Goal: Information Seeking & Learning: Learn about a topic

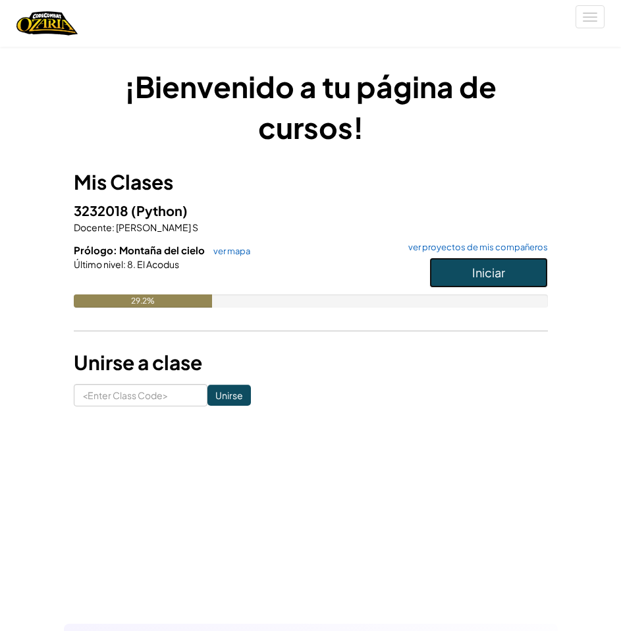
click at [489, 274] on span "Iniciar" at bounding box center [488, 272] width 33 height 15
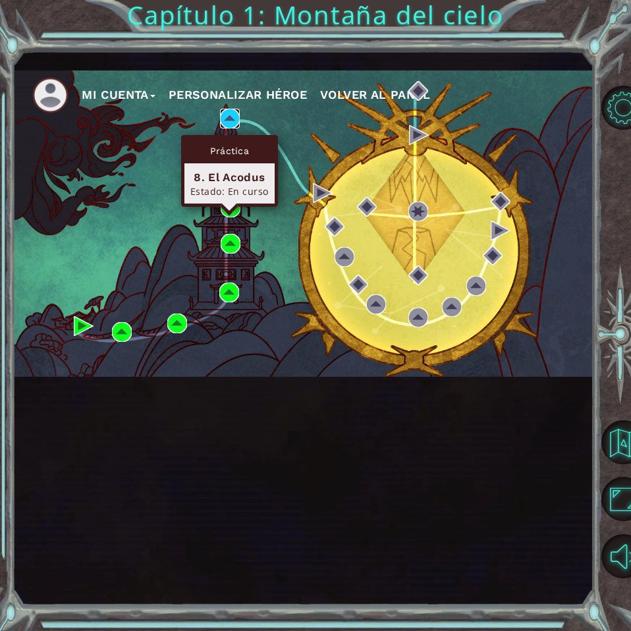
click at [230, 128] on img at bounding box center [230, 119] width 20 height 20
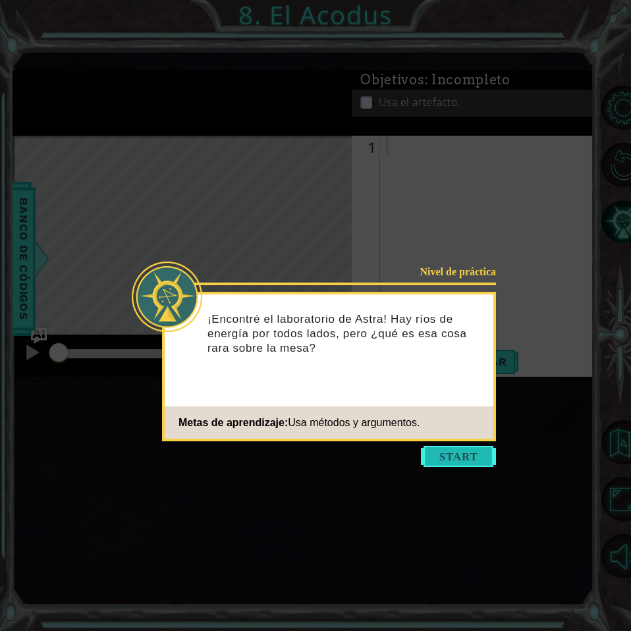
click at [454, 452] on button "Start" at bounding box center [458, 456] width 75 height 21
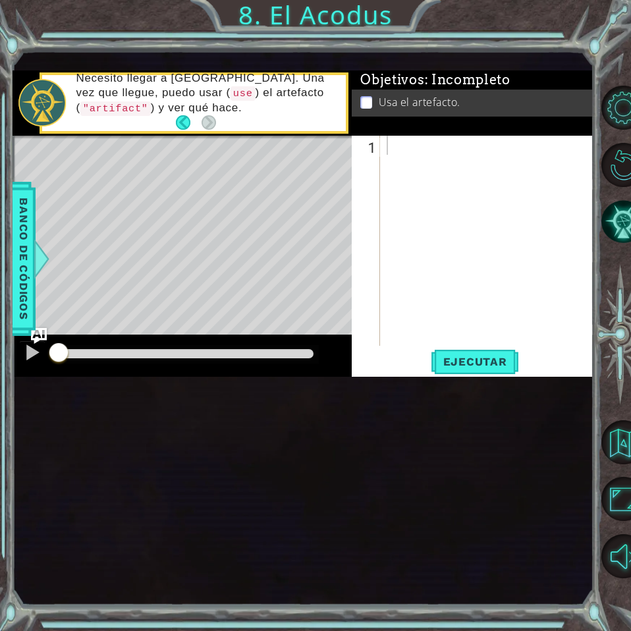
click at [425, 147] on div "1 ההההההההההההההההההההההההההההההההההההההההההההההההההההההההההההההההההההההההההההה…" at bounding box center [303, 328] width 580 height 555
click at [420, 261] on div at bounding box center [490, 260] width 213 height 248
type textarea "hero.moveUp(2)"
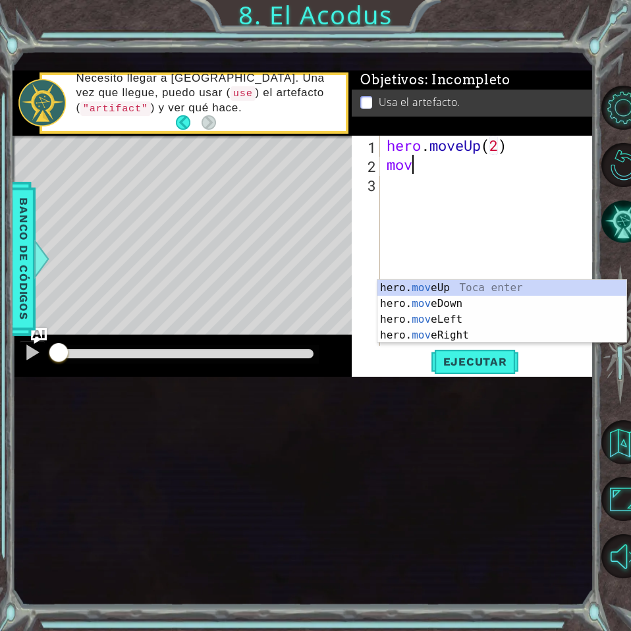
scroll to position [0, 2]
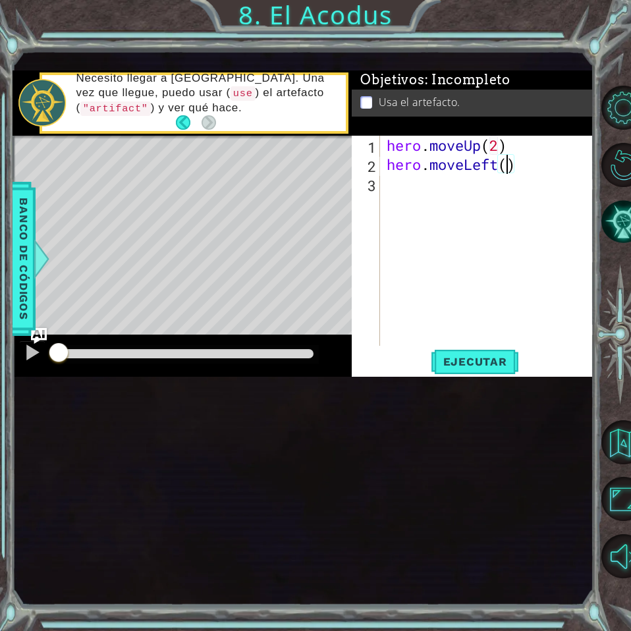
type textarea "hero.moveLeft(1)"
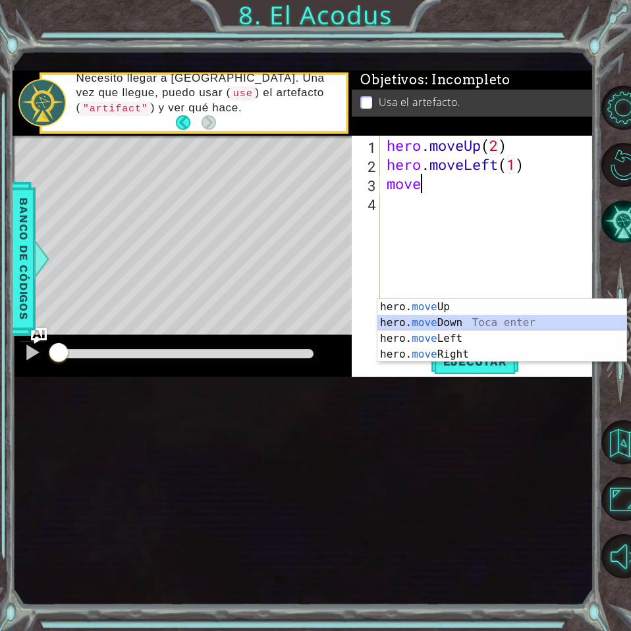
type textarea "move2"
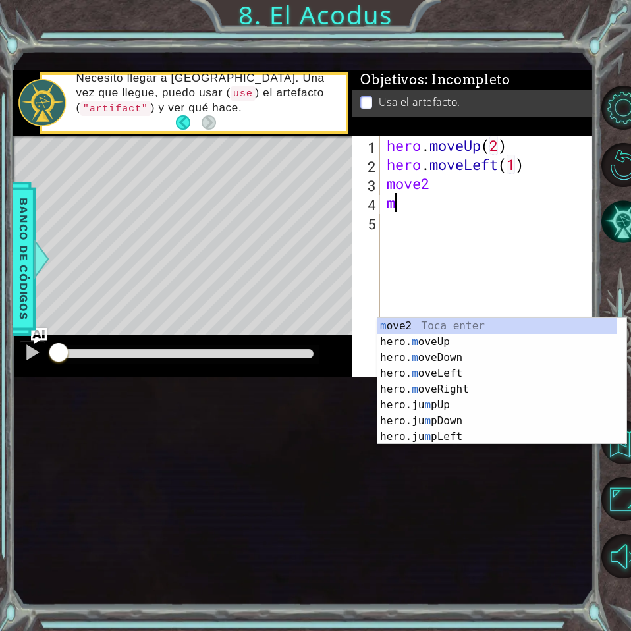
scroll to position [0, 1]
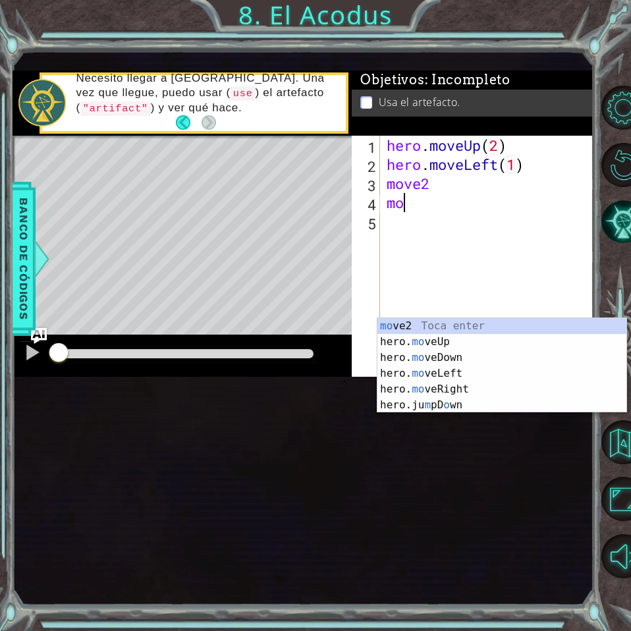
type textarea "m"
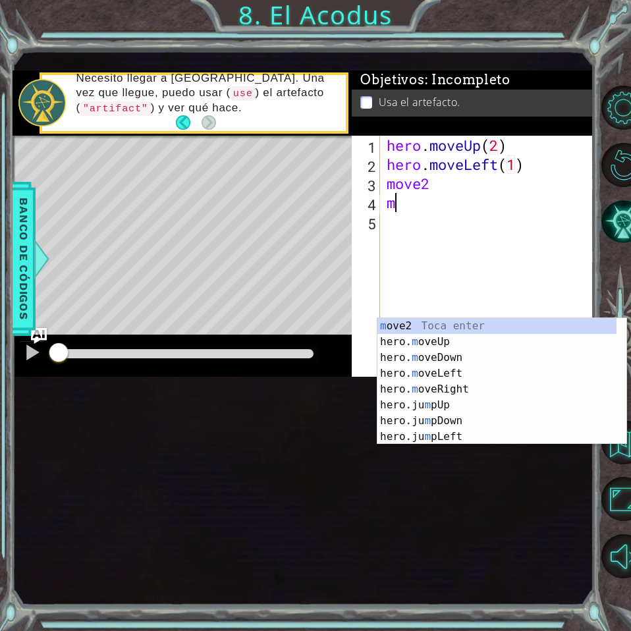
scroll to position [0, 0]
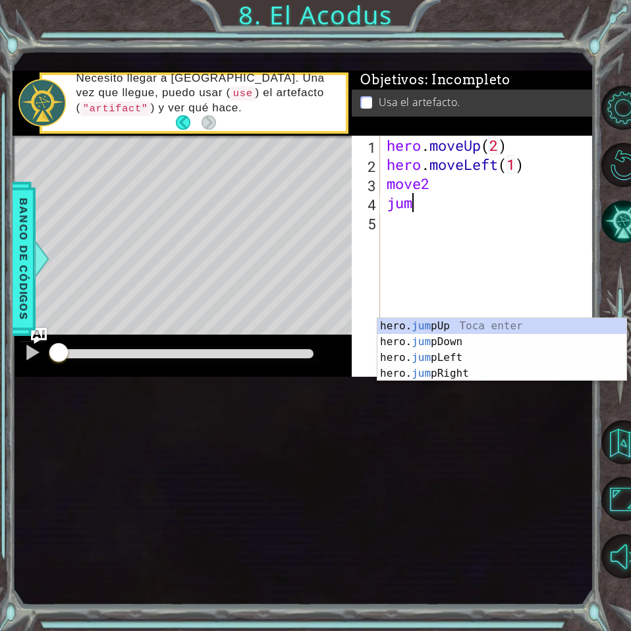
type textarea "jump"
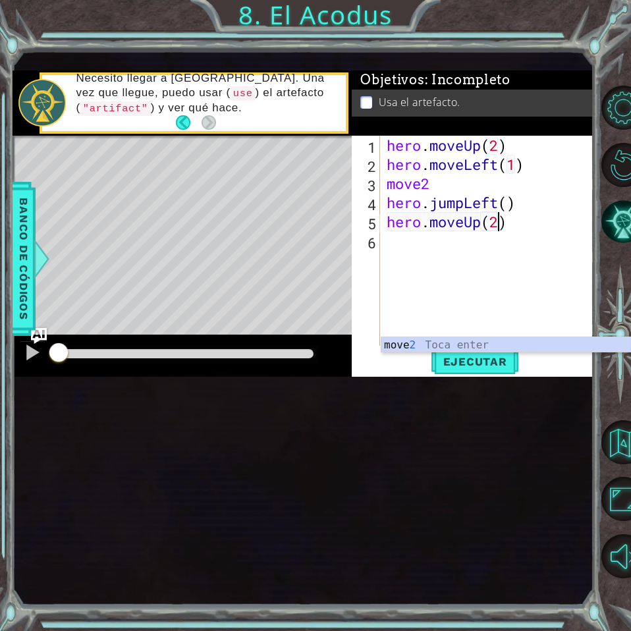
scroll to position [0, 9]
type textarea "hero.moveUp(move2)"
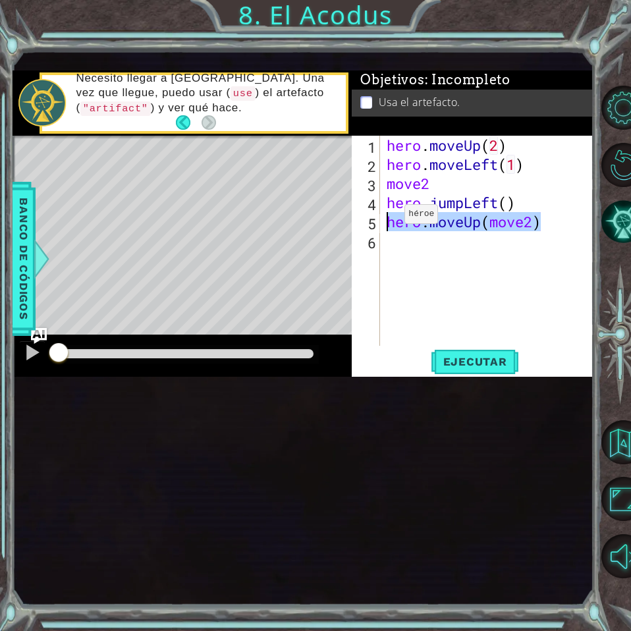
drag, startPoint x: 549, startPoint y: 319, endPoint x: 437, endPoint y: 352, distance: 117.3
click at [381, 326] on div "hero.moveUp(move2) 1 2 3 4 5 6 hero . moveUp ( 2 ) hero . moveLeft ( 1 ) move2 …" at bounding box center [471, 241] width 239 height 210
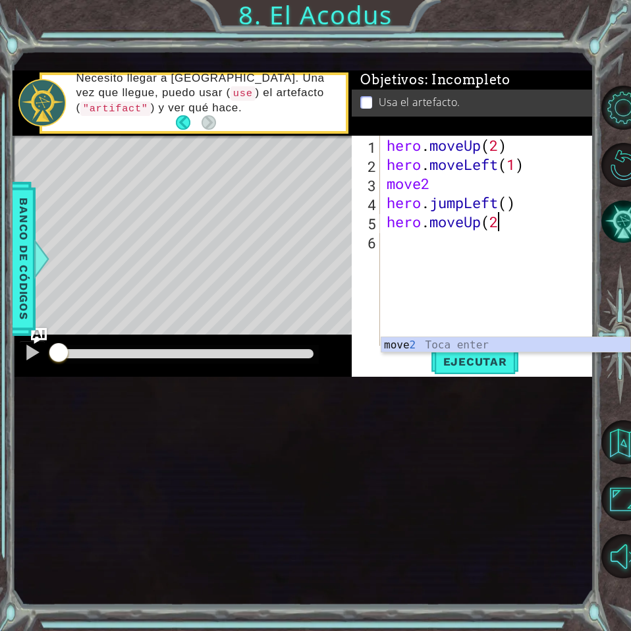
type textarea "hero.moveUp(2)"
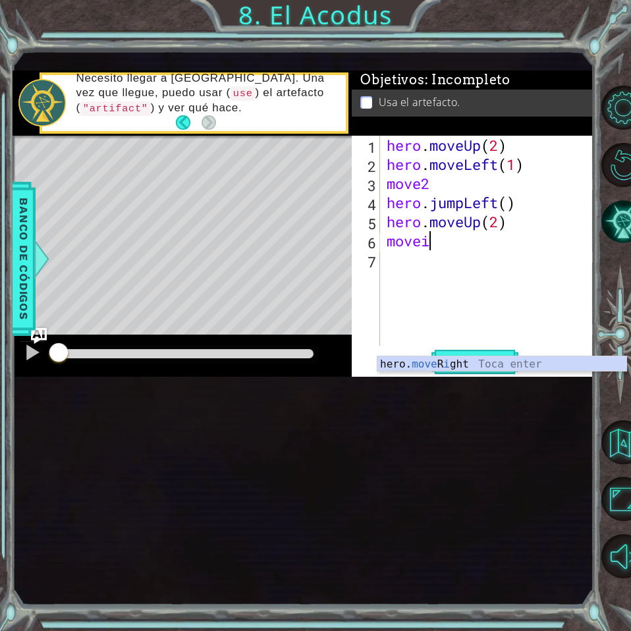
scroll to position [0, 3]
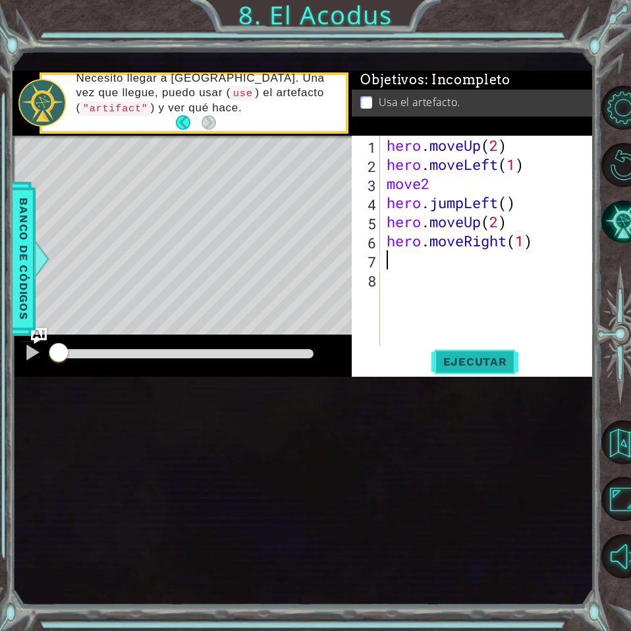
type textarea "hero.moveRight(1)"
click at [493, 368] on span "Ejecutar" at bounding box center [475, 361] width 90 height 13
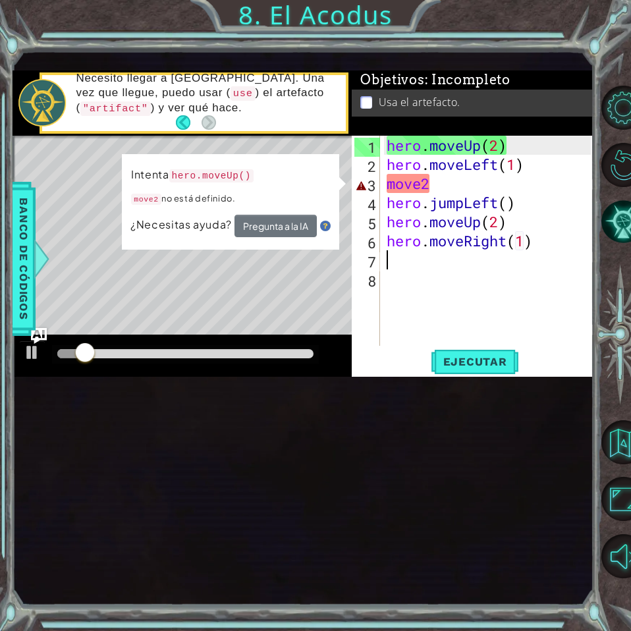
click at [446, 294] on div "hero . moveUp ( 2 ) hero . moveLeft ( 1 ) move2 hero . jumpLeft ( ) hero . move…" at bounding box center [490, 260] width 213 height 248
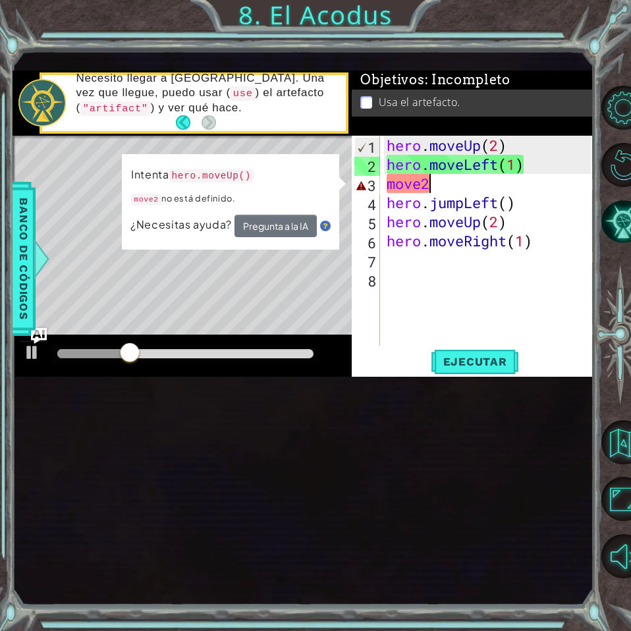
click at [425, 290] on div "hero . moveUp ( 2 ) hero . moveLeft ( 1 ) move2 hero . jumpLeft ( ) hero . move…" at bounding box center [490, 260] width 213 height 248
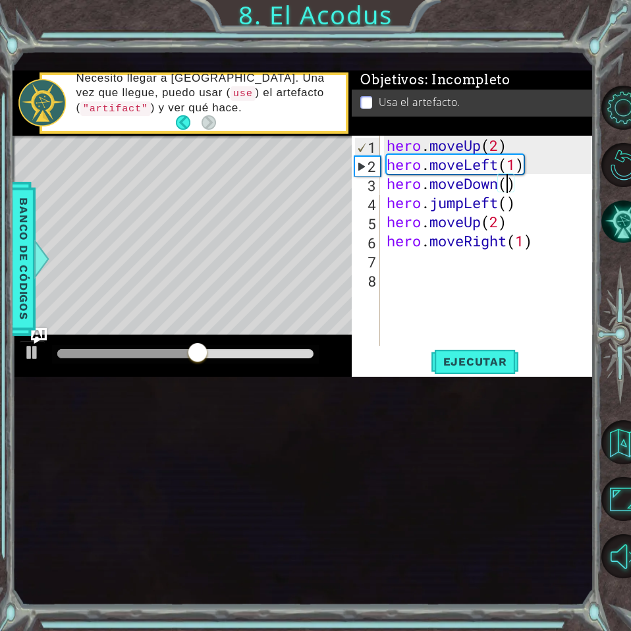
scroll to position [0, 10]
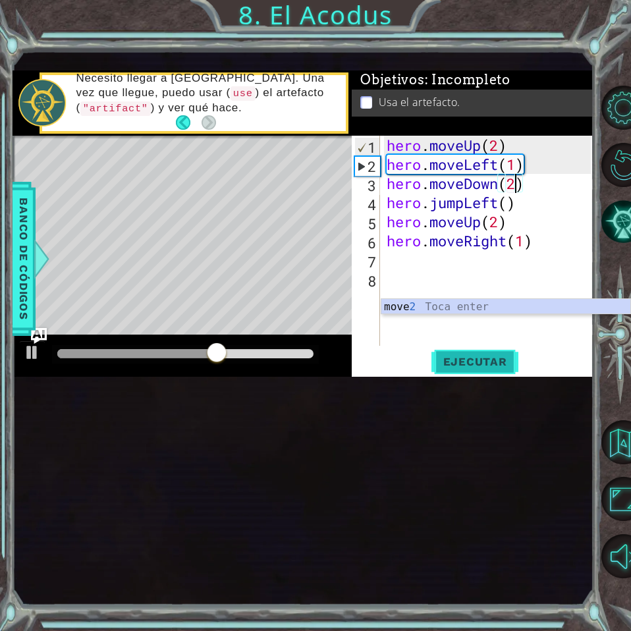
type textarea "hero.moveDown(2)"
click at [478, 368] on span "Ejecutar" at bounding box center [475, 361] width 90 height 13
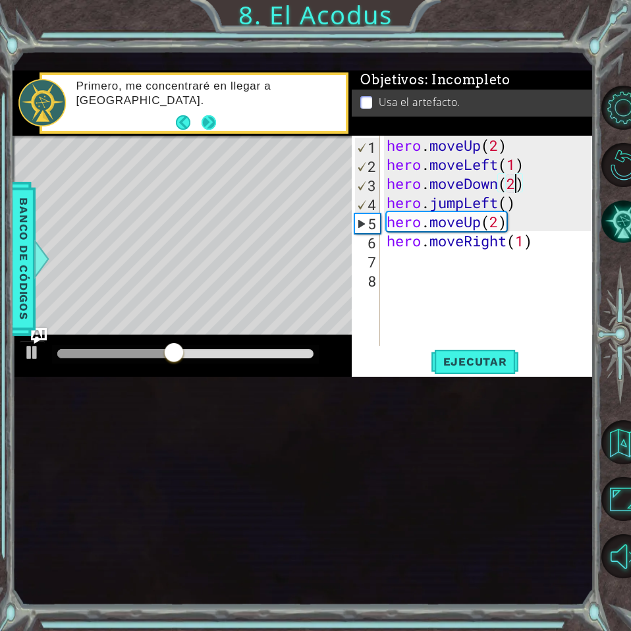
click at [215, 131] on button "Next" at bounding box center [209, 122] width 18 height 18
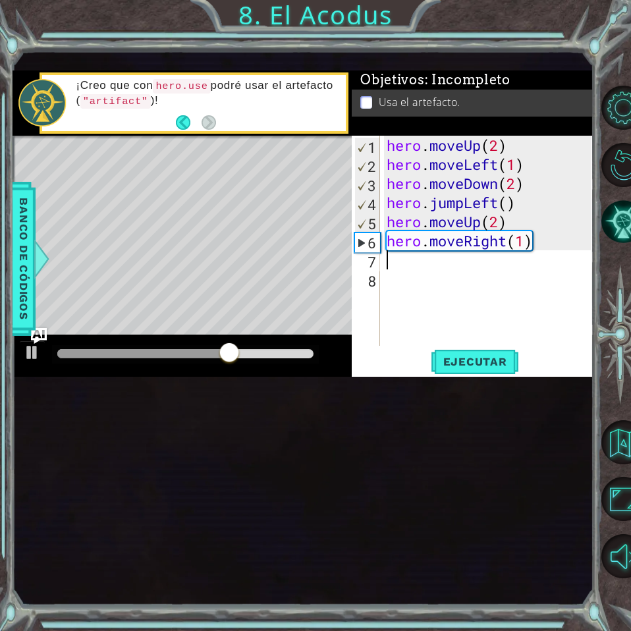
click at [459, 367] on div "hero . moveUp ( 2 ) hero . moveLeft ( 1 ) hero . moveDown ( 2 ) hero . jumpLeft…" at bounding box center [490, 260] width 213 height 248
type textarea "hero.use("artifact")"
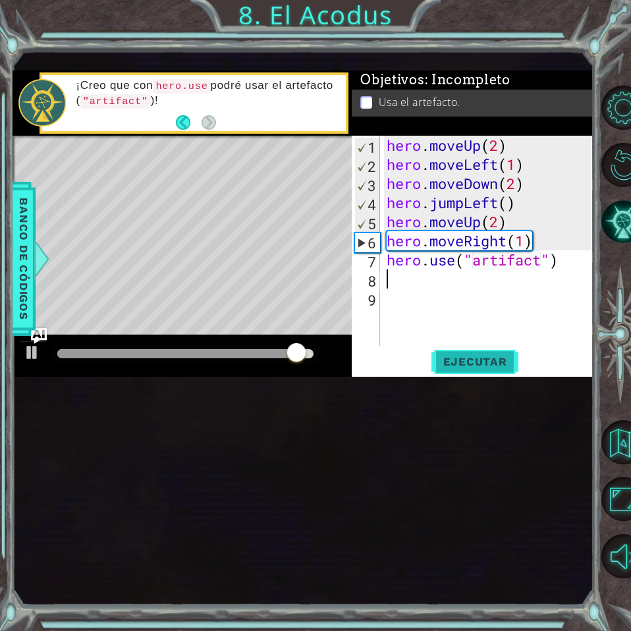
click at [449, 374] on button "Ejecutar" at bounding box center [475, 362] width 90 height 24
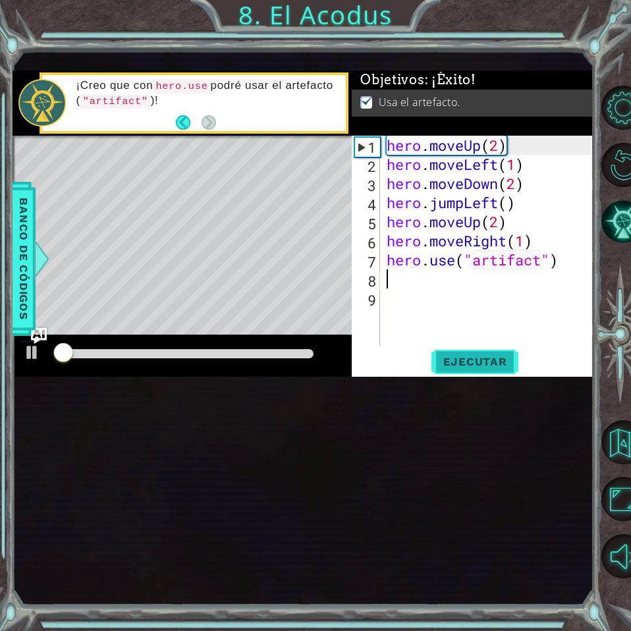
click at [454, 374] on button "Ejecutar" at bounding box center [475, 362] width 90 height 24
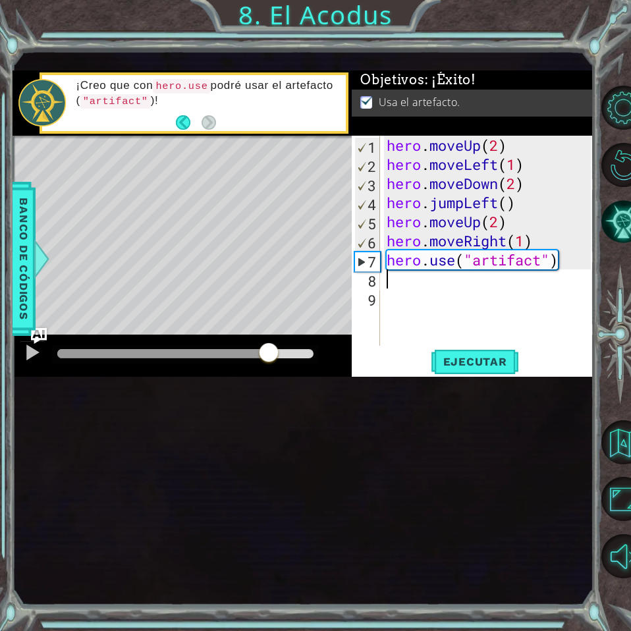
click at [269, 358] on div at bounding box center [185, 353] width 256 height 9
click at [27, 361] on div at bounding box center [32, 352] width 17 height 17
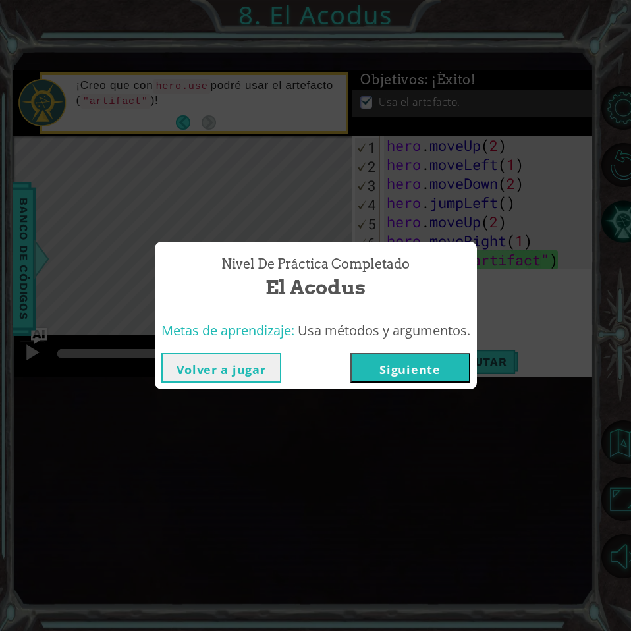
click at [414, 363] on button "Siguiente" at bounding box center [410, 368] width 120 height 30
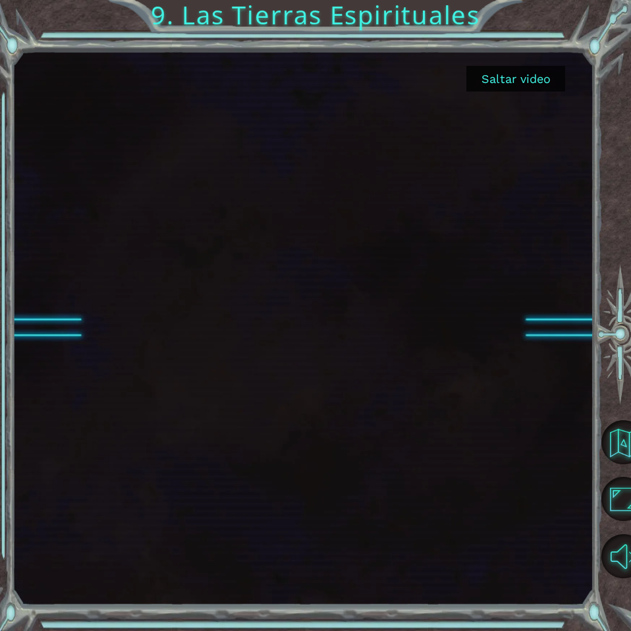
click at [540, 78] on button "Saltar video" at bounding box center [515, 79] width 99 height 26
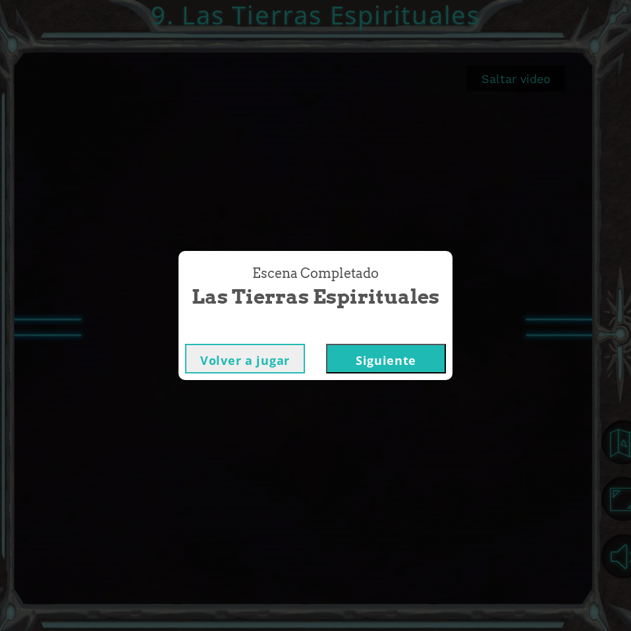
click at [379, 365] on button "Siguiente" at bounding box center [386, 359] width 120 height 30
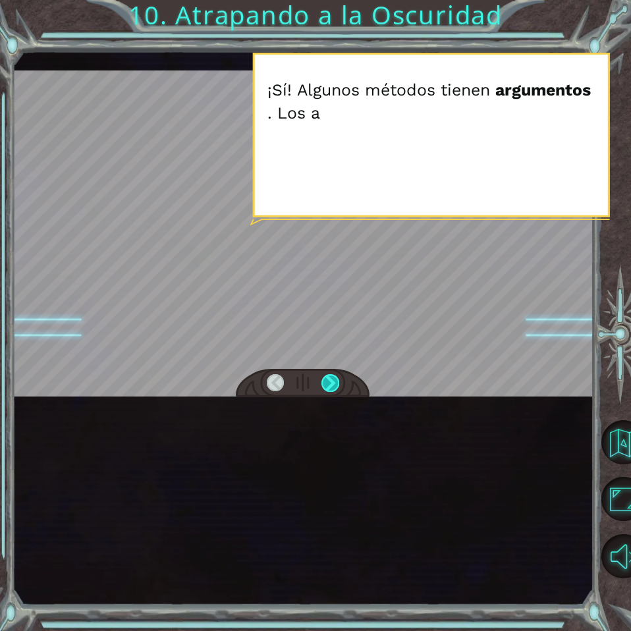
click at [336, 392] on div at bounding box center [330, 383] width 18 height 18
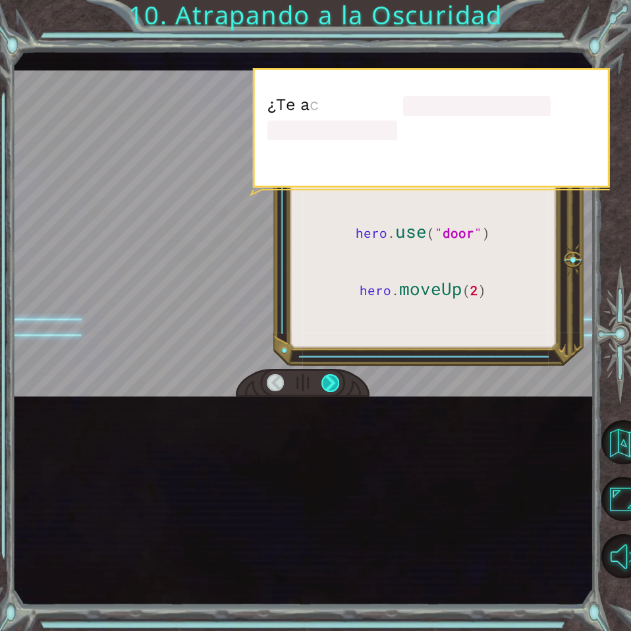
click at [336, 392] on div at bounding box center [330, 383] width 18 height 18
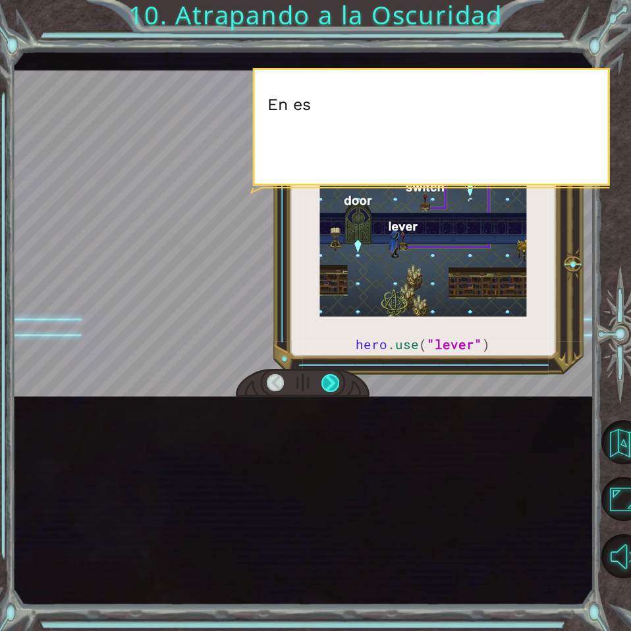
click at [336, 392] on div at bounding box center [330, 383] width 18 height 18
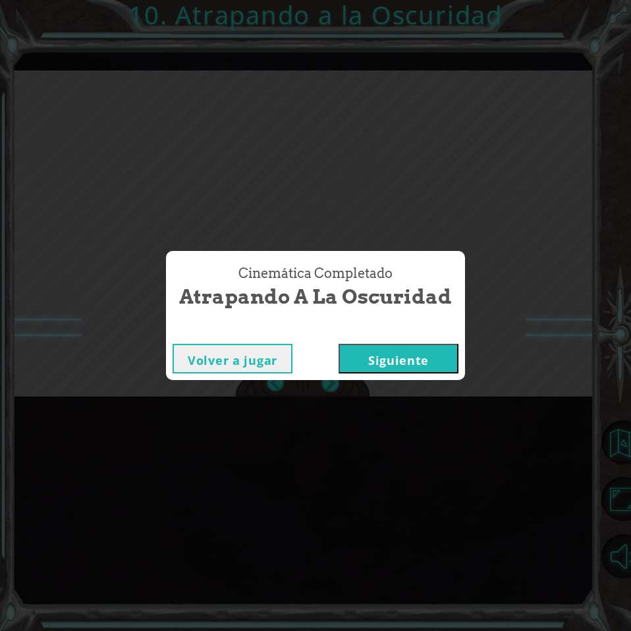
click at [394, 362] on button "Siguiente" at bounding box center [398, 359] width 120 height 30
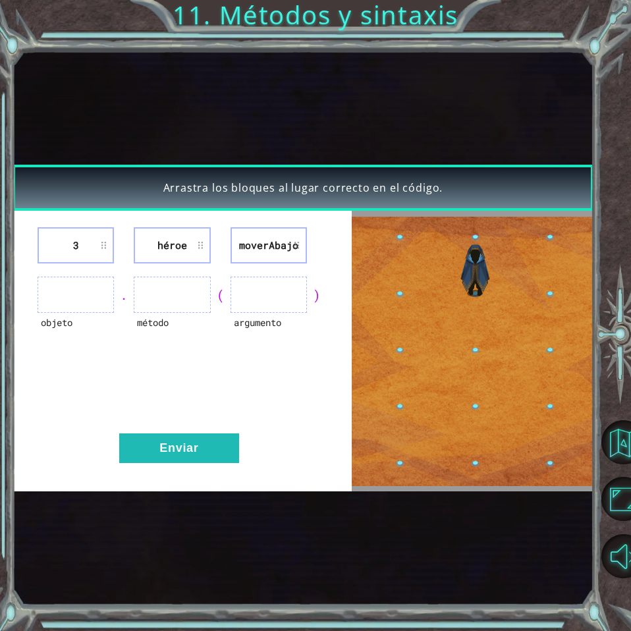
click at [62, 304] on ul at bounding box center [76, 295] width 76 height 36
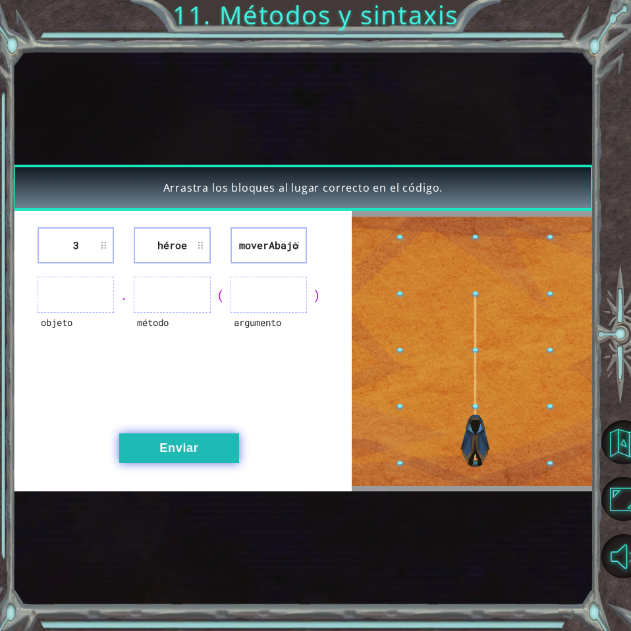
click at [194, 450] on button "Enviar" at bounding box center [179, 448] width 120 height 30
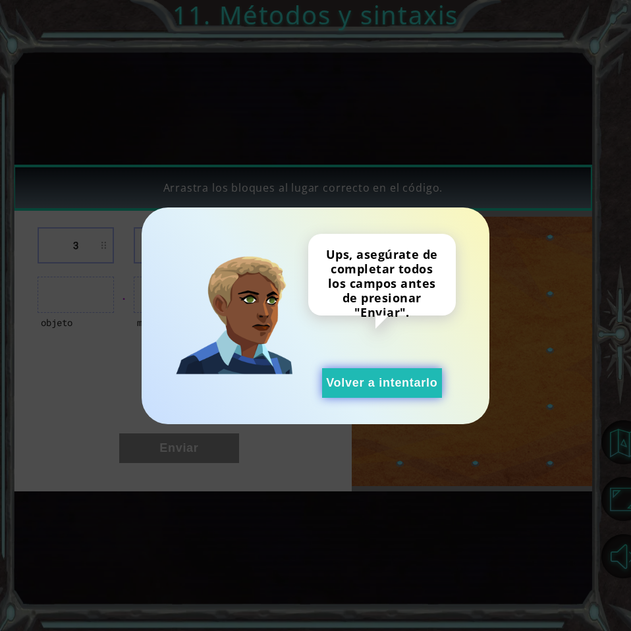
click at [398, 385] on button "Volver a intentarlo" at bounding box center [382, 383] width 120 height 30
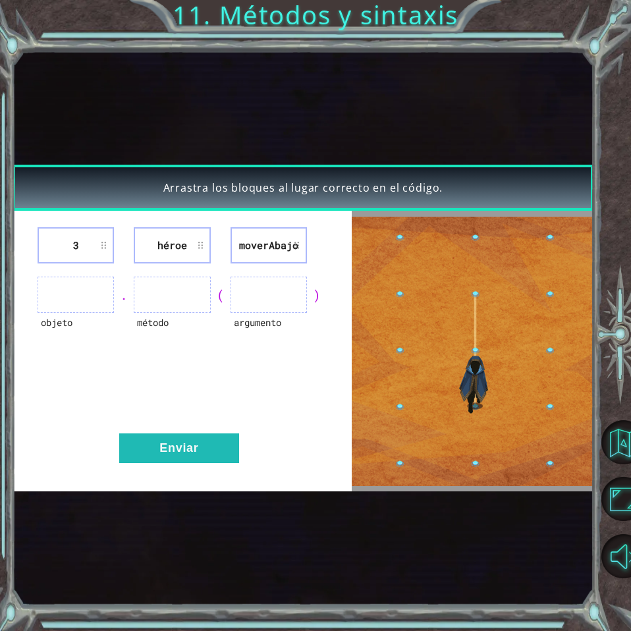
click at [94, 242] on li "3" at bounding box center [76, 245] width 76 height 36
click at [170, 255] on li "héroe" at bounding box center [172, 245] width 76 height 36
click at [259, 282] on ul at bounding box center [268, 295] width 76 height 36
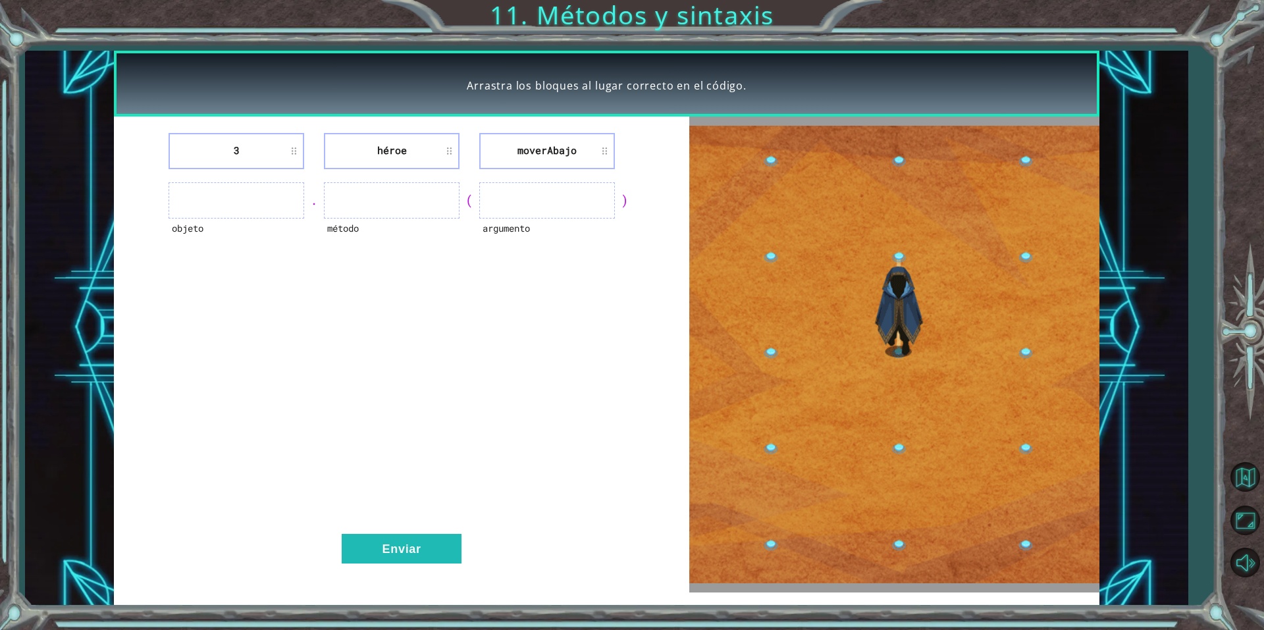
drag, startPoint x: 211, startPoint y: 213, endPoint x: 261, endPoint y: 161, distance: 71.3
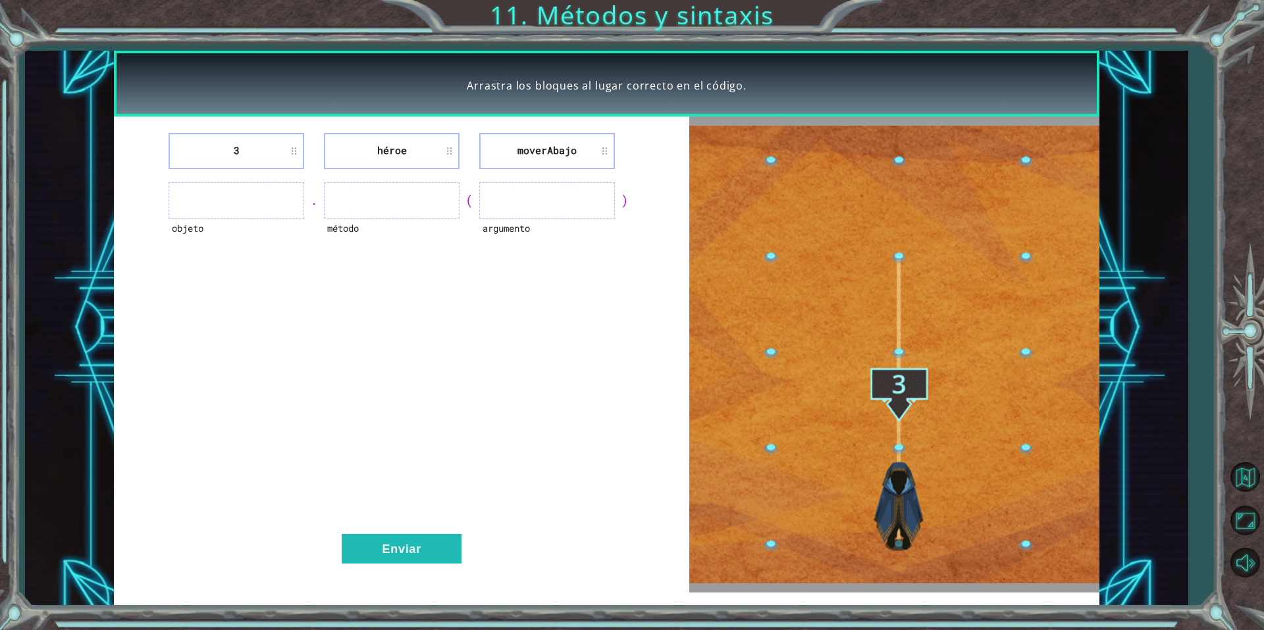
click at [213, 208] on ul at bounding box center [237, 200] width 136 height 36
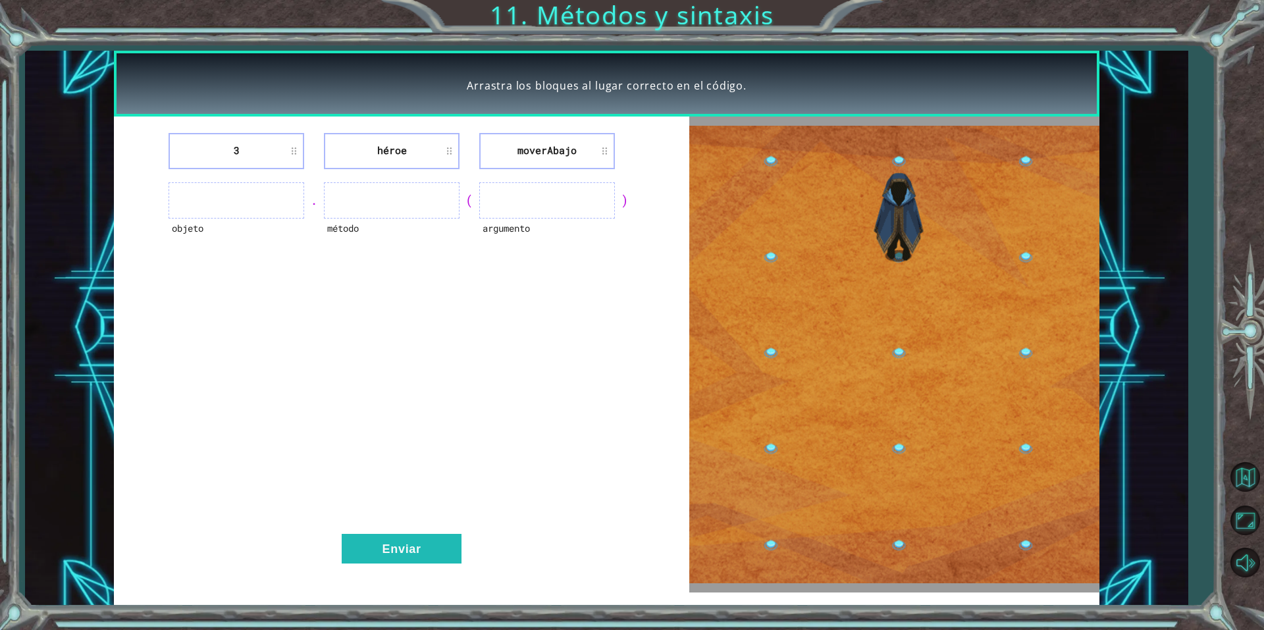
click at [292, 149] on li "3" at bounding box center [237, 151] width 136 height 36
click at [298, 150] on li "3" at bounding box center [237, 151] width 136 height 36
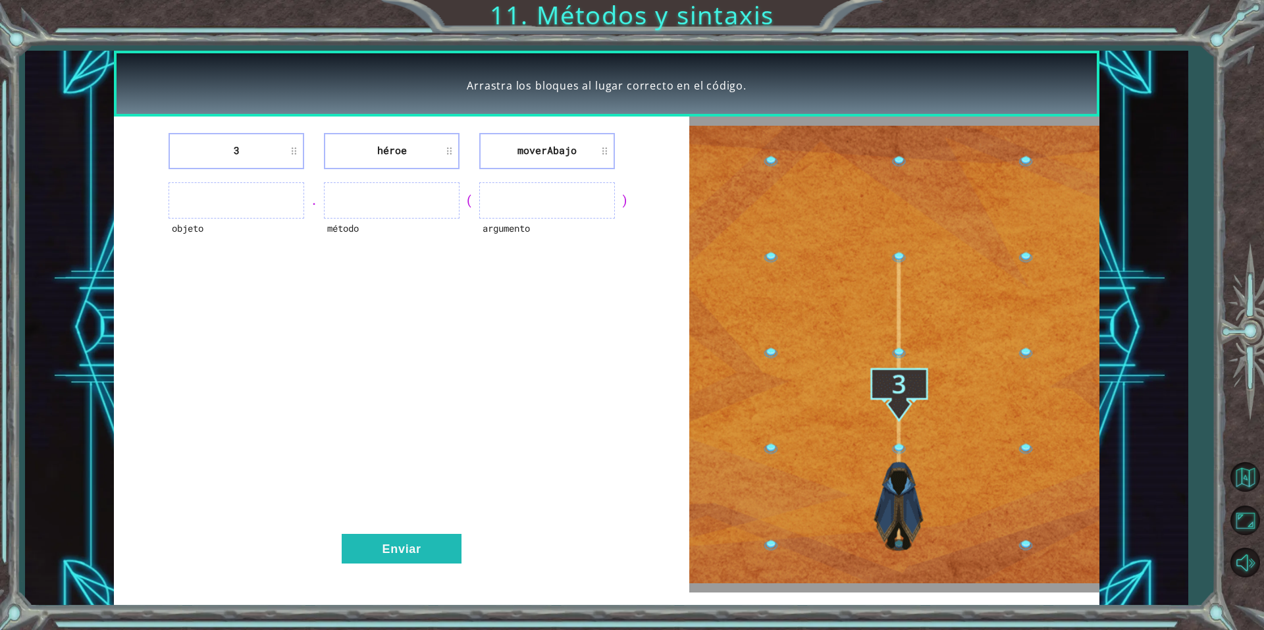
click at [252, 150] on li "3" at bounding box center [237, 151] width 136 height 36
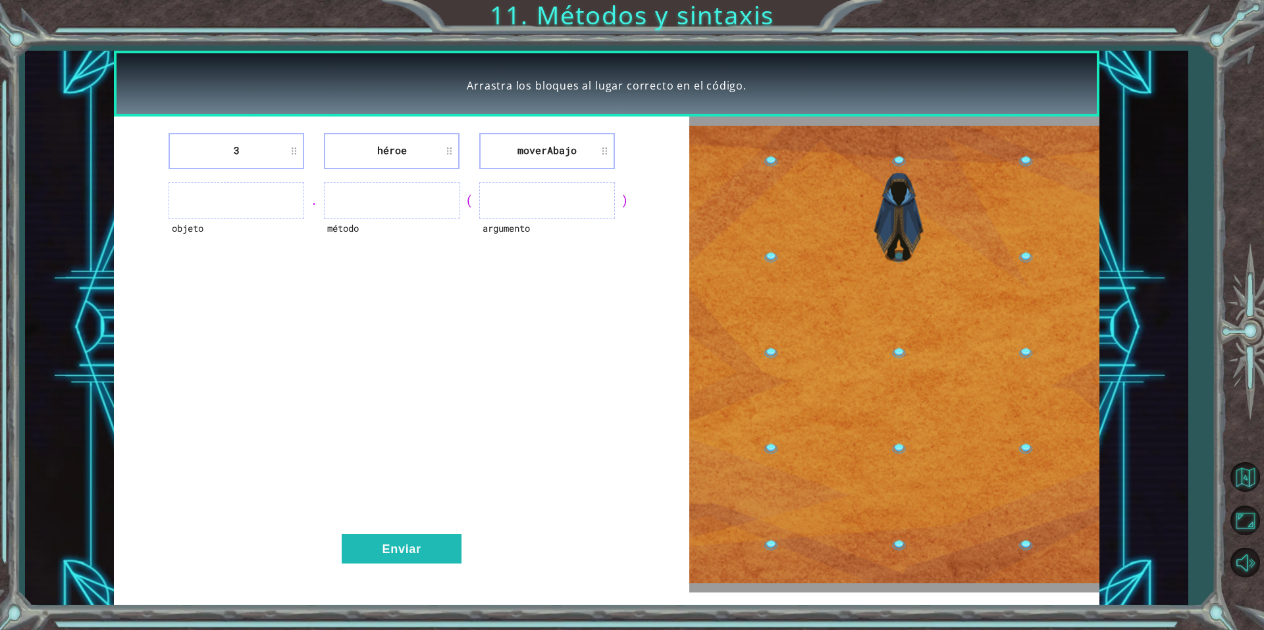
click at [252, 150] on li "3" at bounding box center [237, 151] width 136 height 36
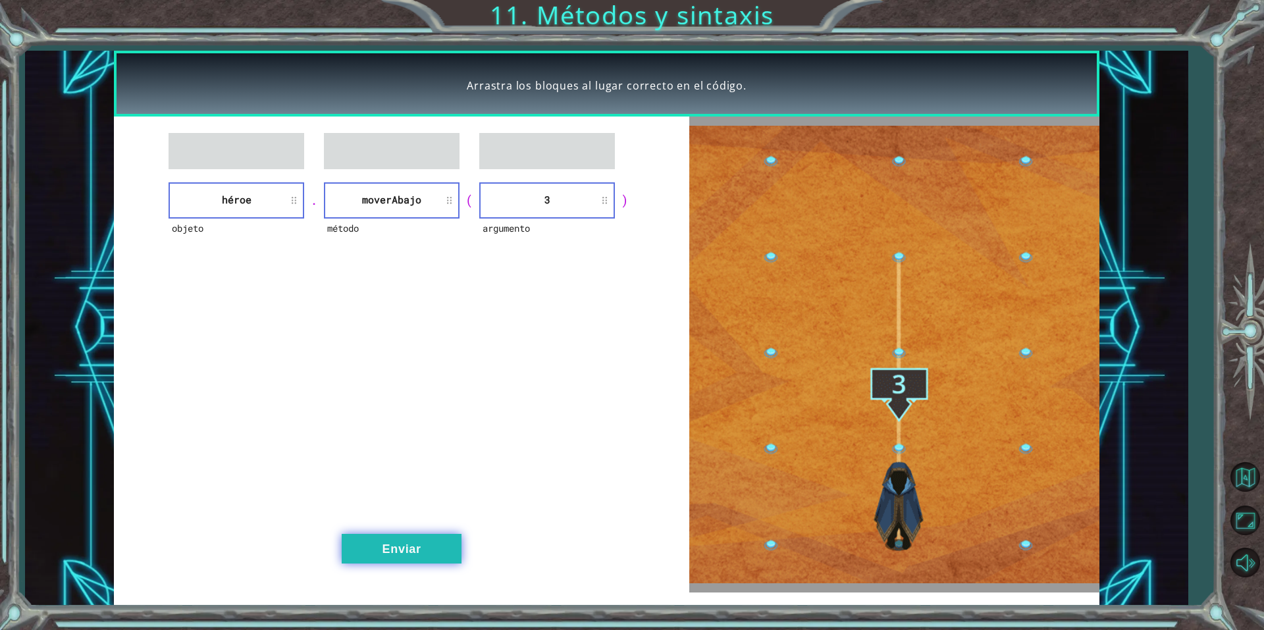
click at [412, 547] on button "Enviar" at bounding box center [402, 549] width 120 height 30
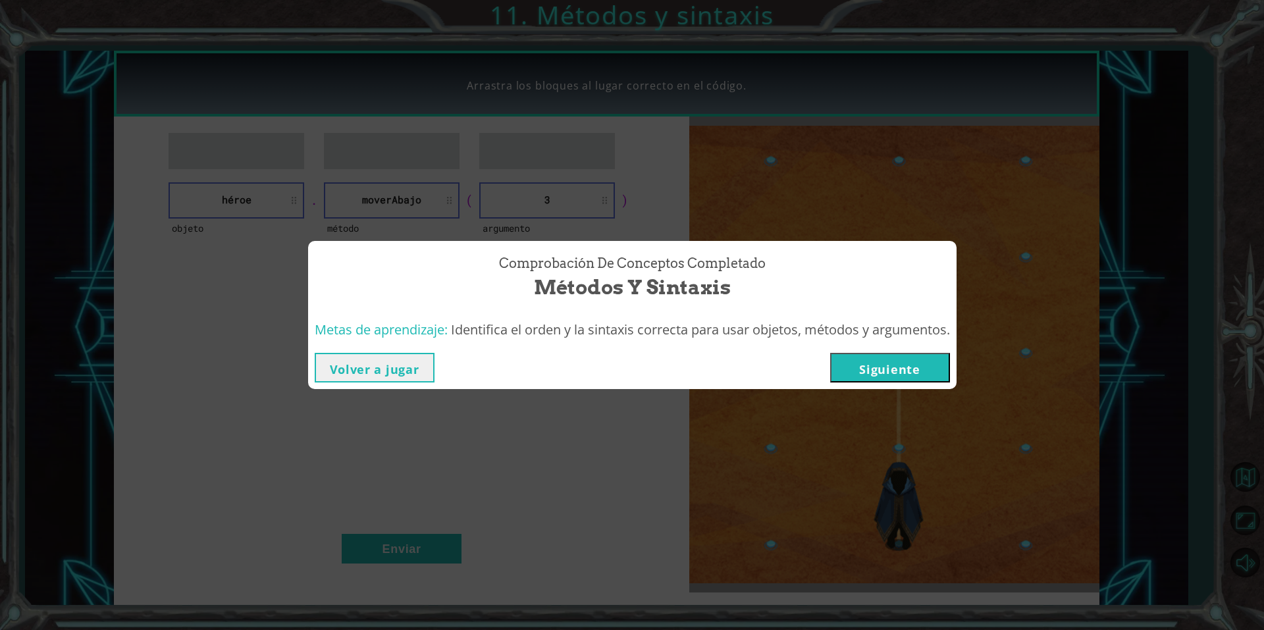
click at [620, 369] on button "Siguiente" at bounding box center [890, 368] width 120 height 30
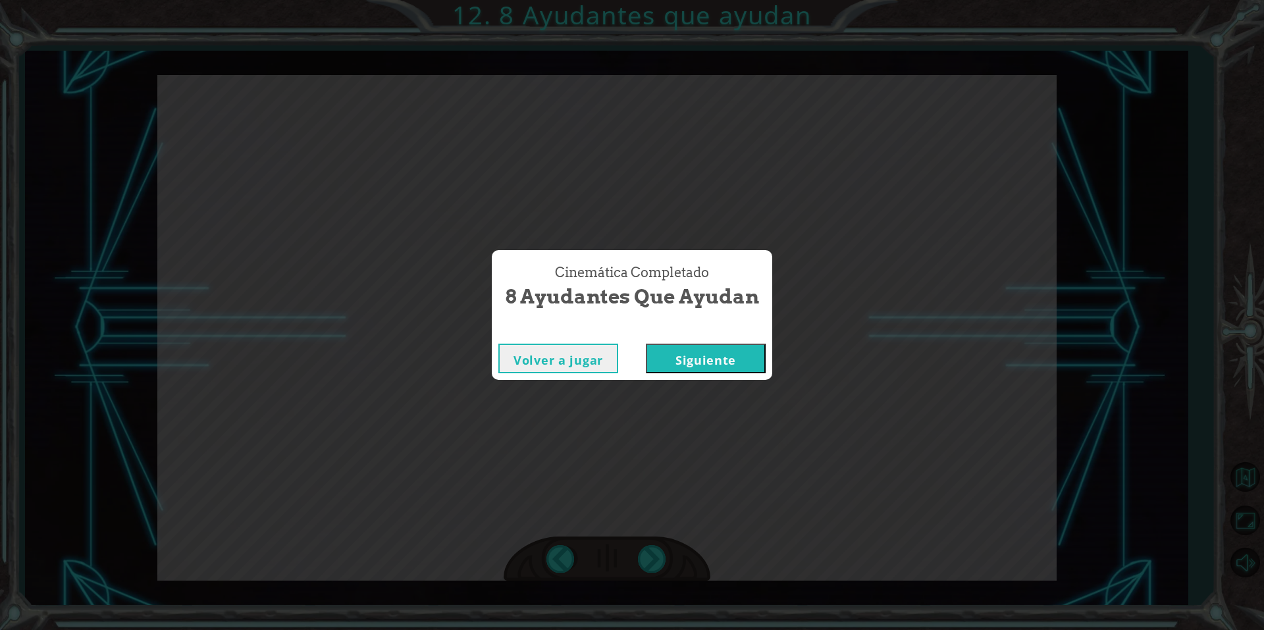
click at [620, 357] on button "Siguiente" at bounding box center [706, 359] width 120 height 30
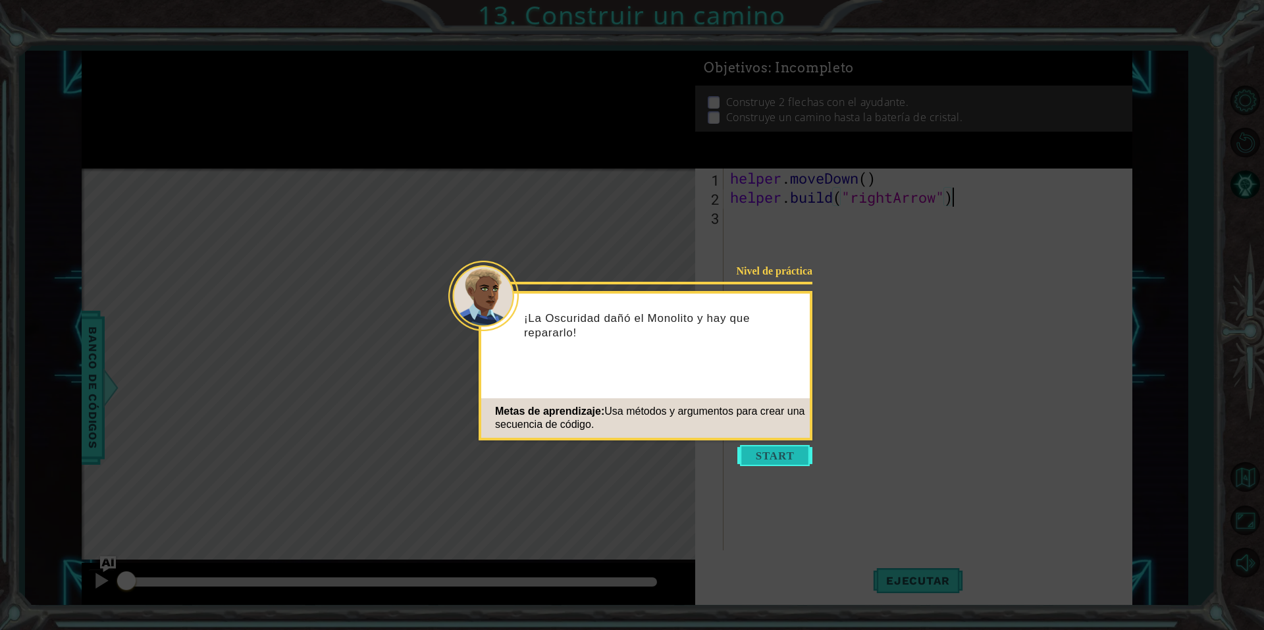
click at [620, 451] on button "Start" at bounding box center [774, 455] width 75 height 21
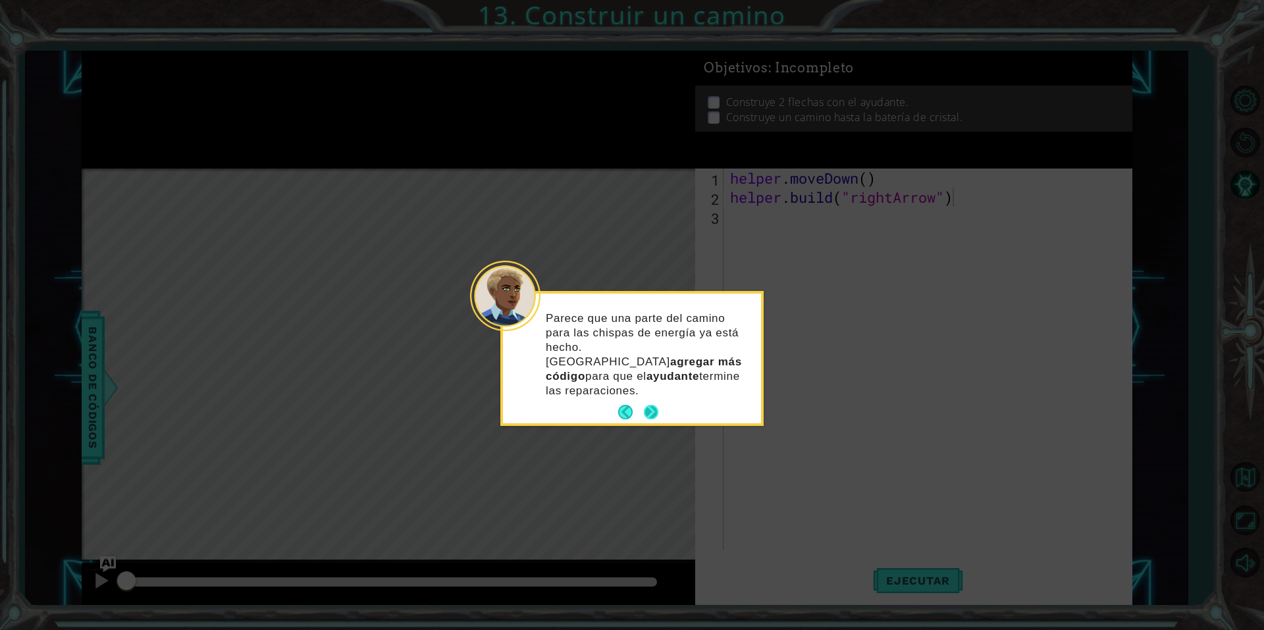
click at [620, 402] on button "Next" at bounding box center [651, 412] width 20 height 20
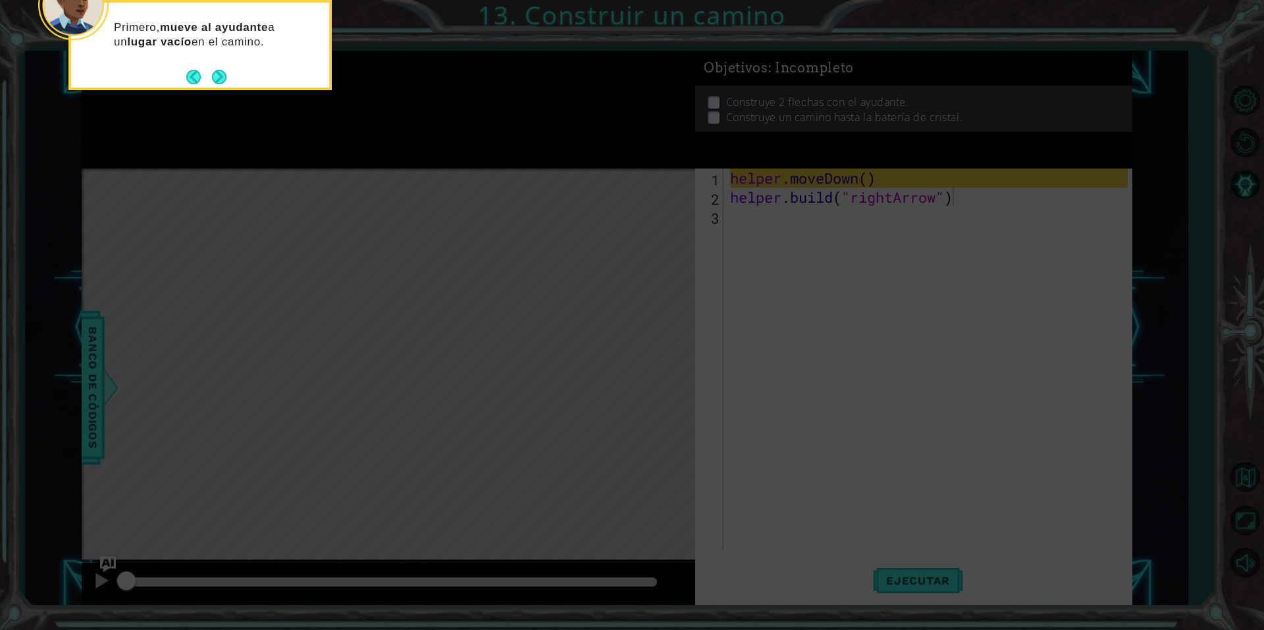
click at [620, 431] on icon at bounding box center [632, 94] width 1264 height 1071
click at [227, 84] on button "Next" at bounding box center [219, 77] width 24 height 24
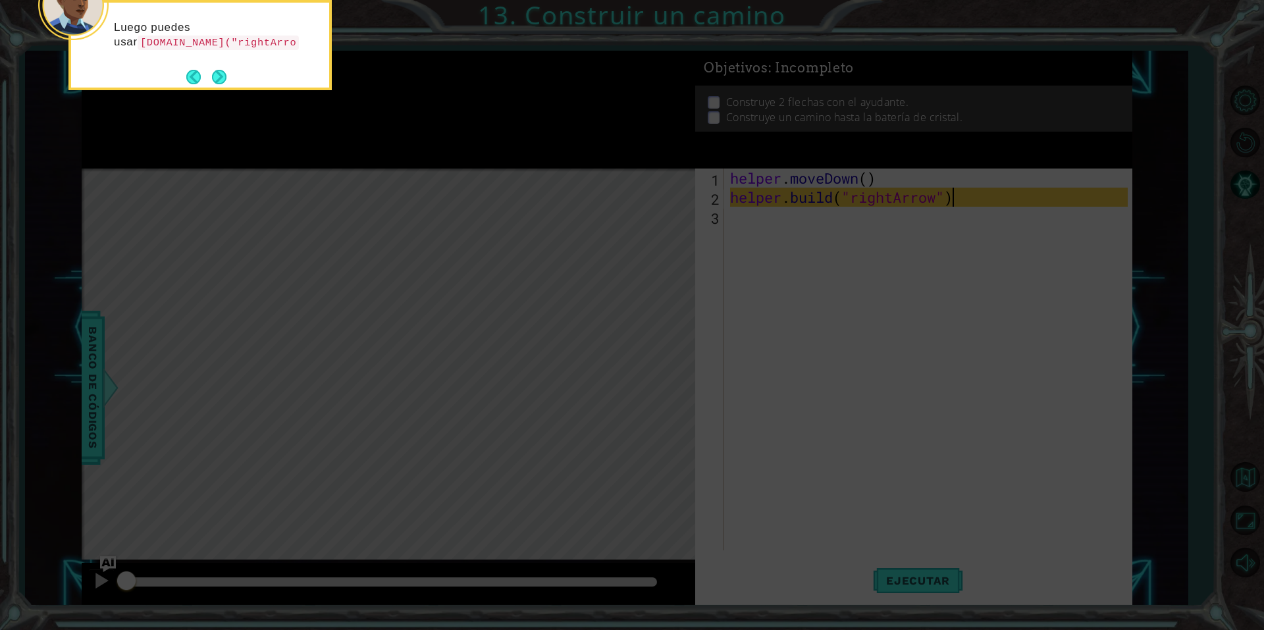
click at [227, 84] on button "Next" at bounding box center [219, 77] width 16 height 16
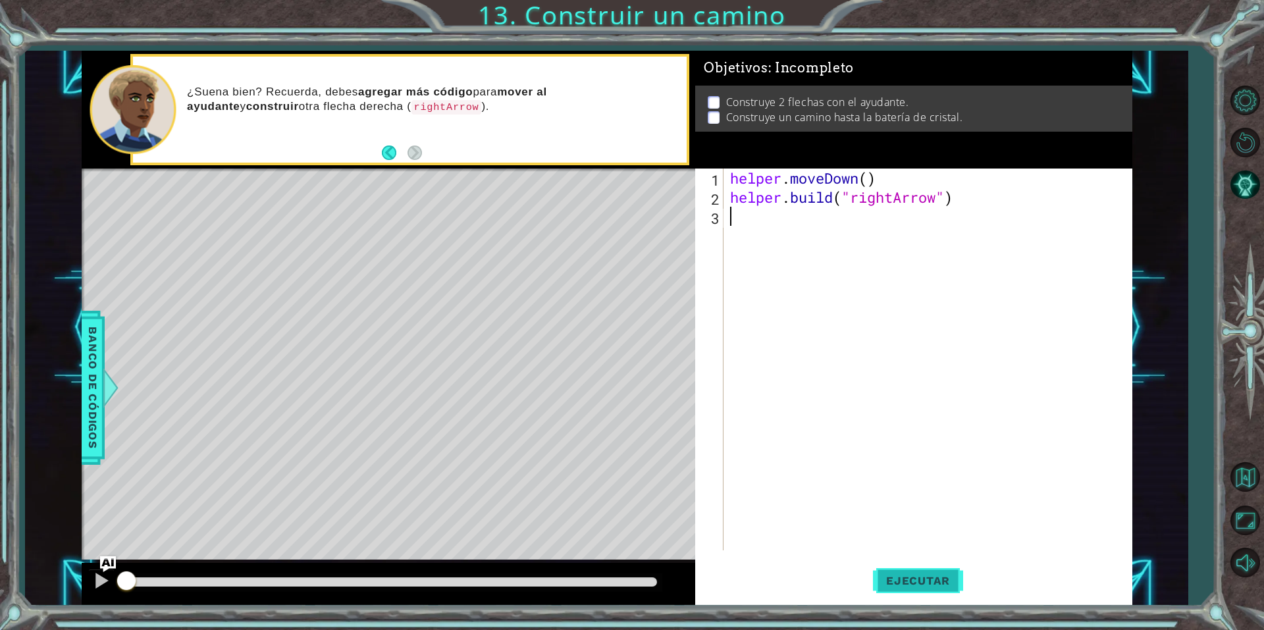
click at [620, 581] on span "Ejecutar" at bounding box center [918, 580] width 90 height 13
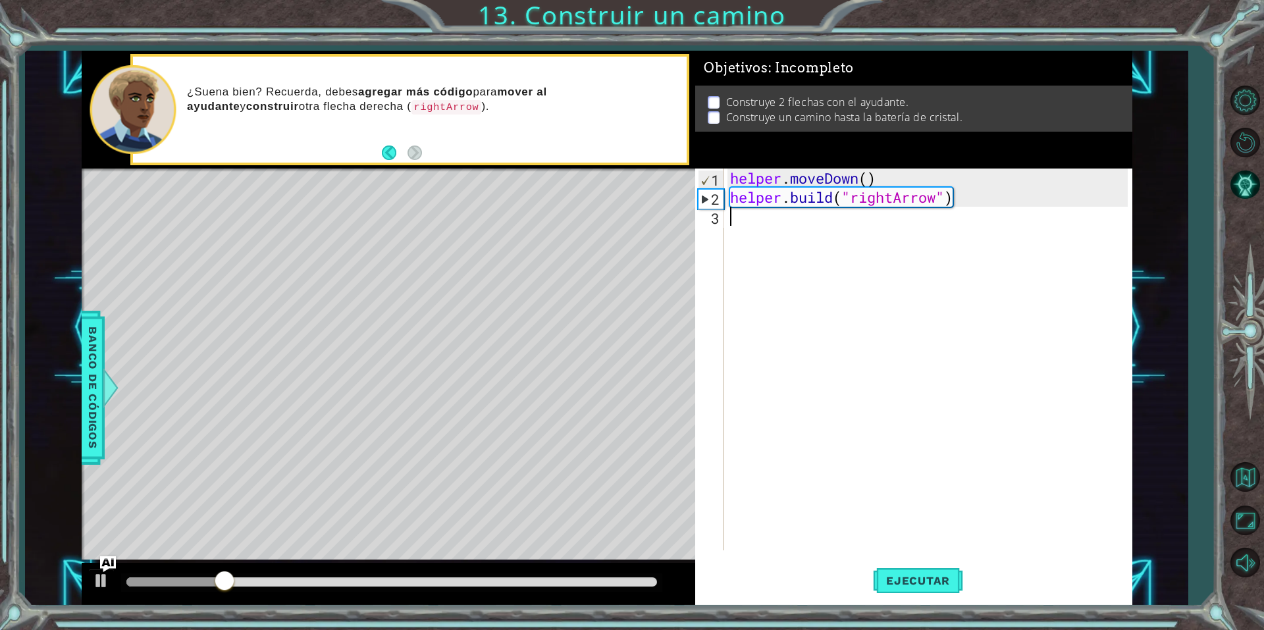
click at [620, 223] on div "helper . moveDown ( ) helper . build ( "rightArrow" )" at bounding box center [931, 379] width 407 height 420
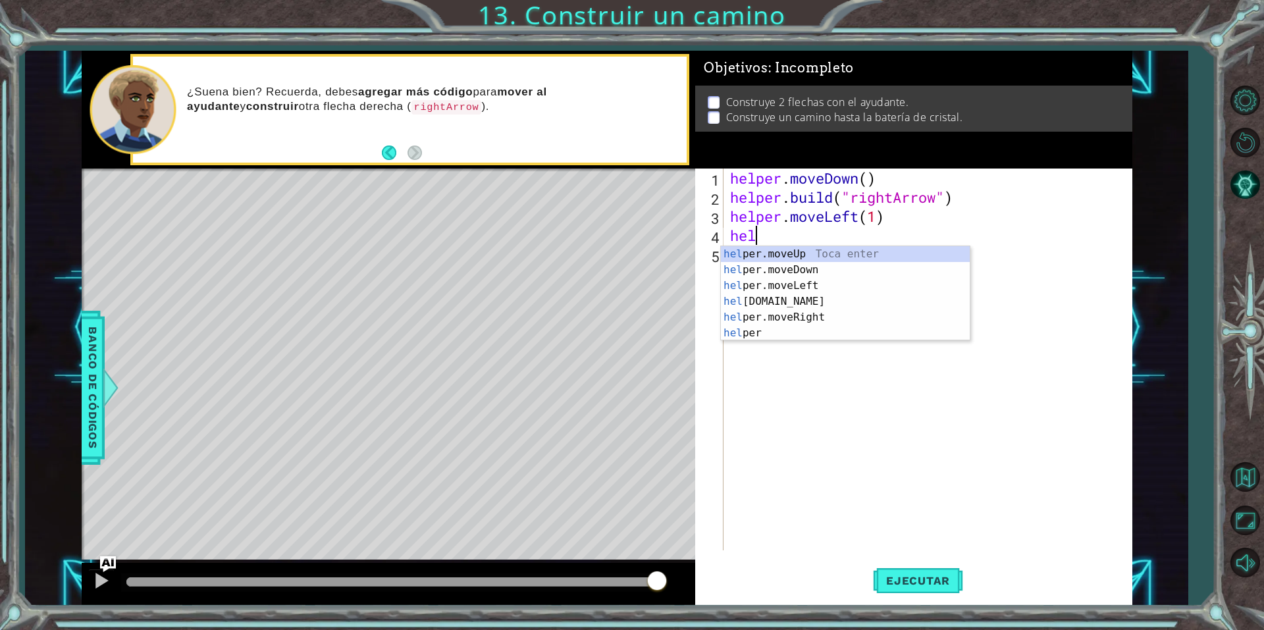
scroll to position [0, 1]
type textarea "h"
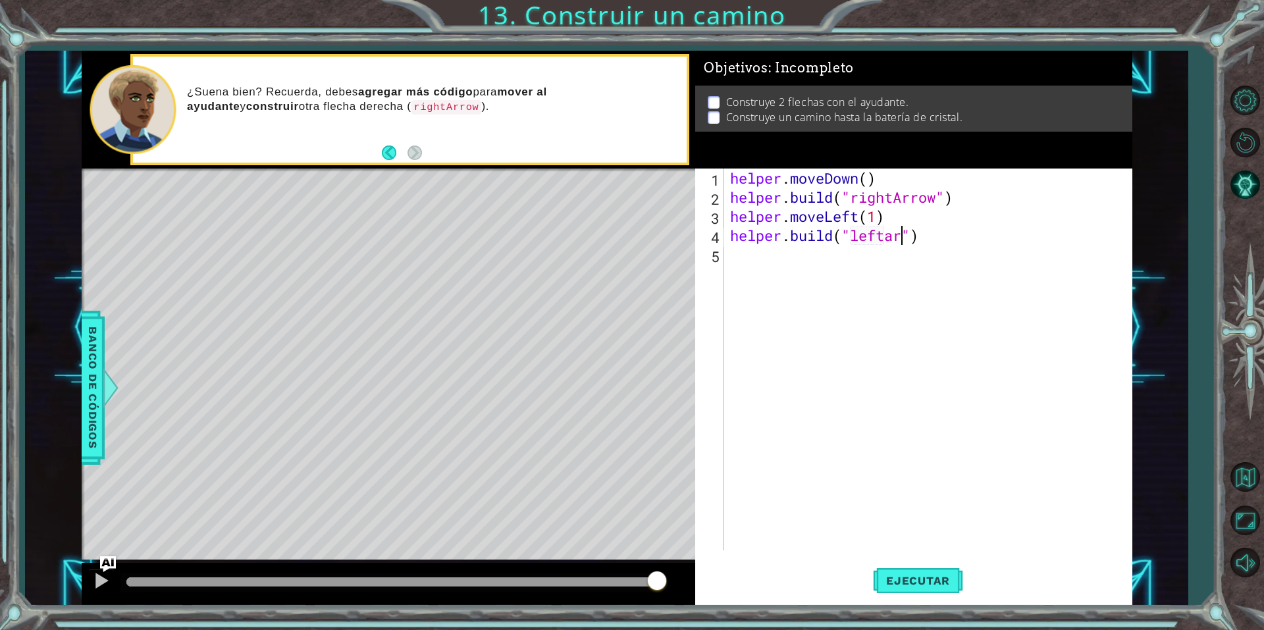
scroll to position [0, 16]
type textarea "[DOMAIN_NAME]("leftarrow")"
click at [620, 583] on span "Ejecutar" at bounding box center [918, 580] width 90 height 13
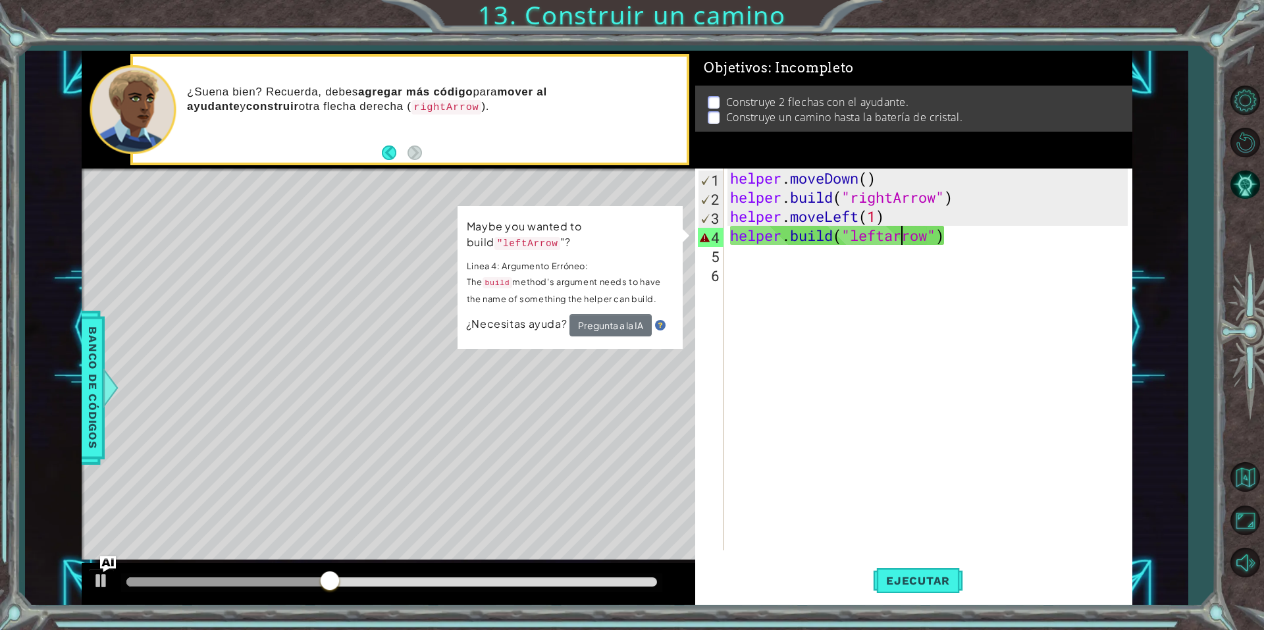
click at [620, 235] on div "helper . moveDown ( ) helper . build ( "rightArrow" ) helper . moveLeft ( 1 ) h…" at bounding box center [931, 379] width 407 height 420
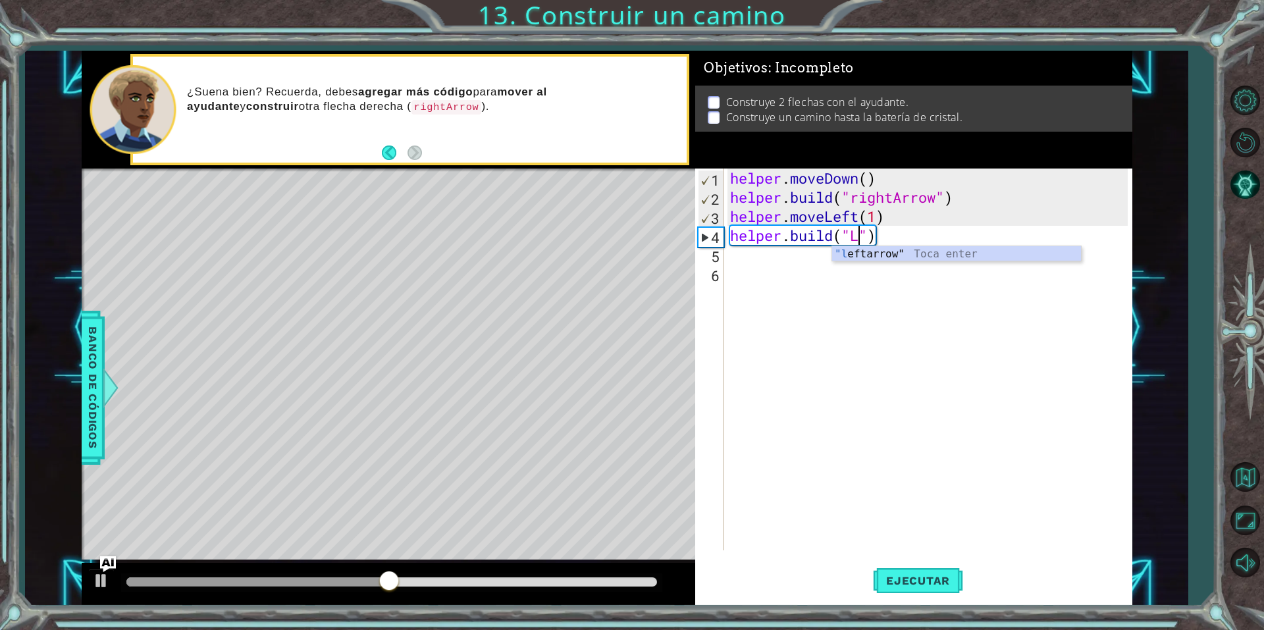
scroll to position [0, 11]
type textarea "[DOMAIN_NAME]("leftarrow")"
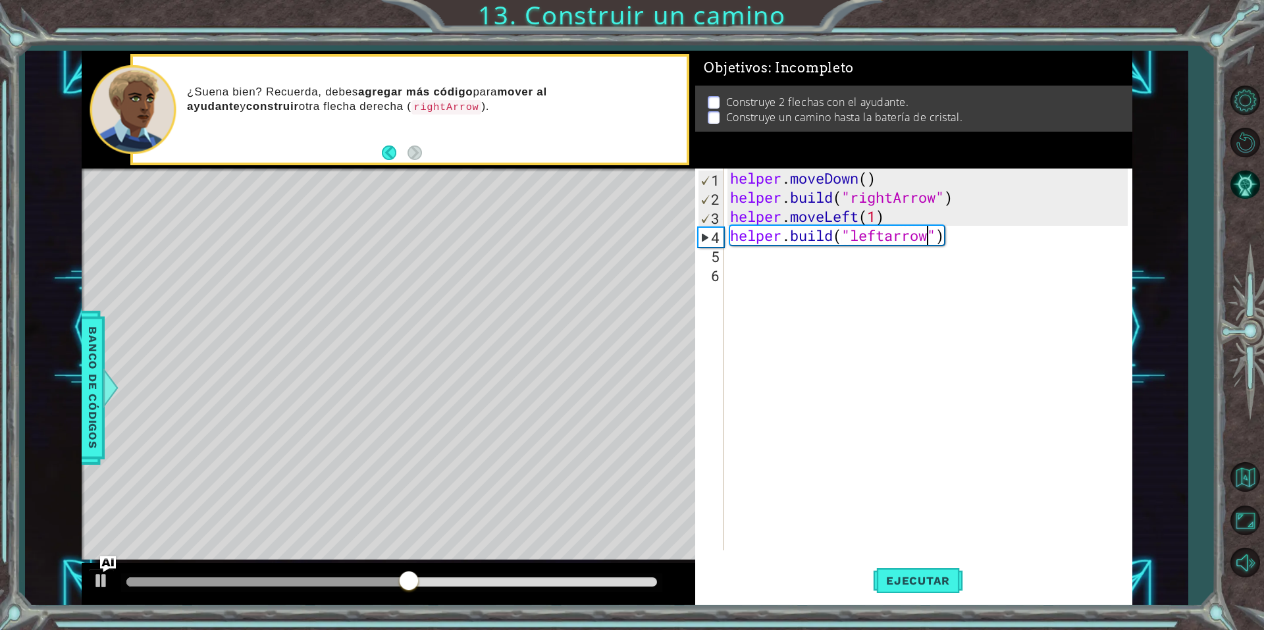
scroll to position [0, 0]
click at [620, 577] on span "Ejecutar" at bounding box center [918, 580] width 90 height 13
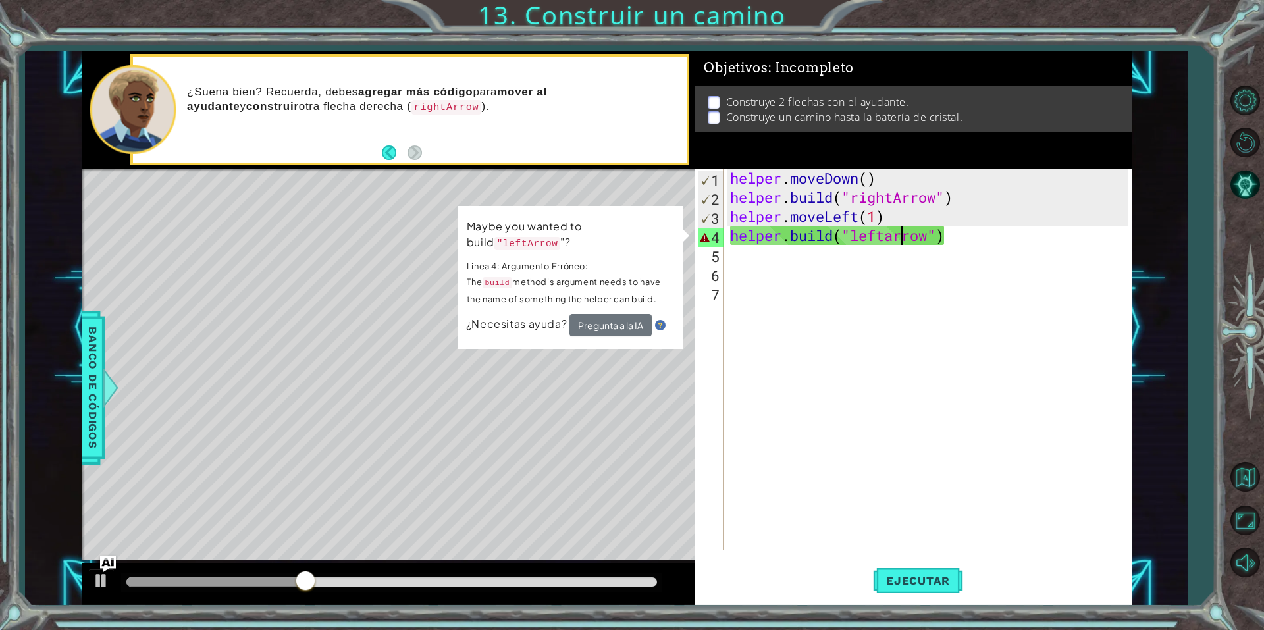
click at [620, 238] on div "helper . moveDown ( ) helper . build ( "rightArrow" ) helper . moveLeft ( 1 ) h…" at bounding box center [931, 379] width 407 height 420
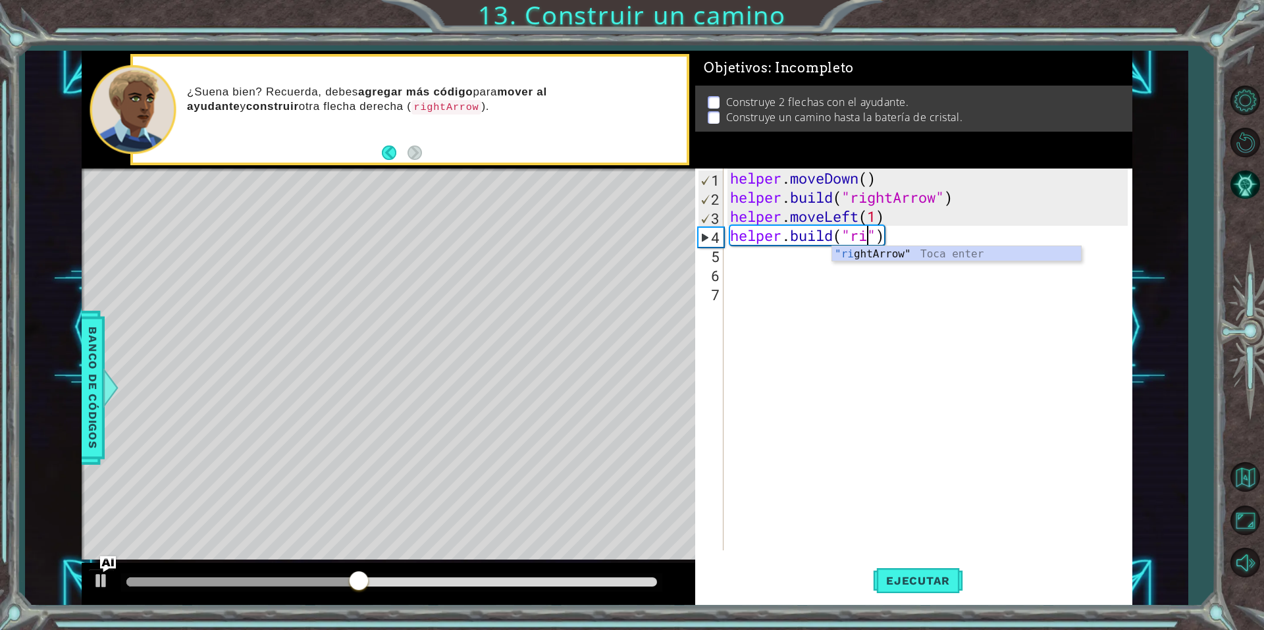
scroll to position [0, 13]
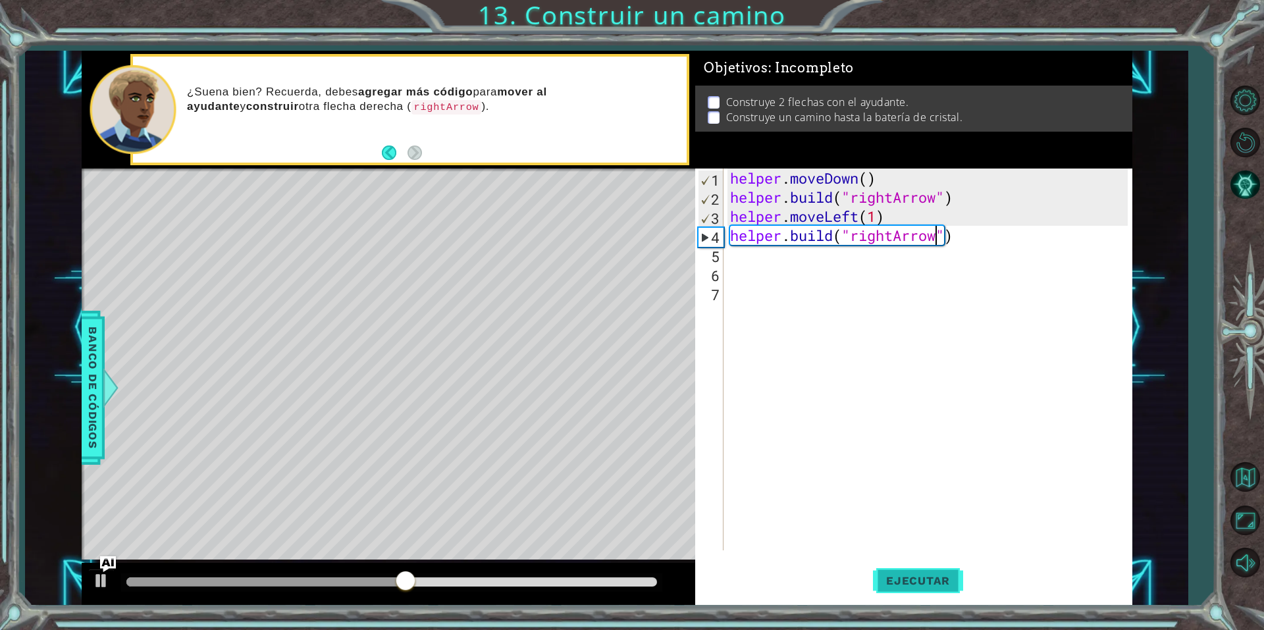
type textarea "[DOMAIN_NAME]("rightArrow")"
click at [620, 585] on span "Ejecutar" at bounding box center [918, 580] width 90 height 13
